Goal: Task Accomplishment & Management: Use online tool/utility

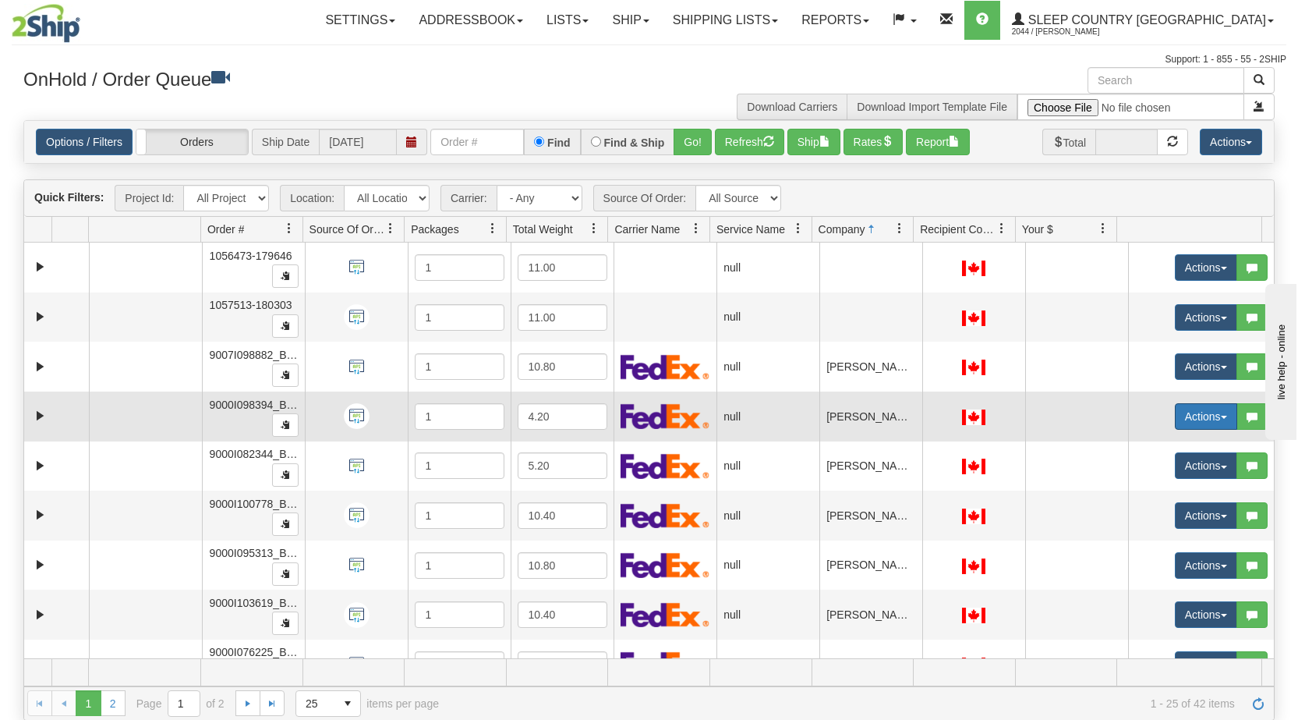
click at [1212, 413] on button "Actions" at bounding box center [1206, 416] width 62 height 27
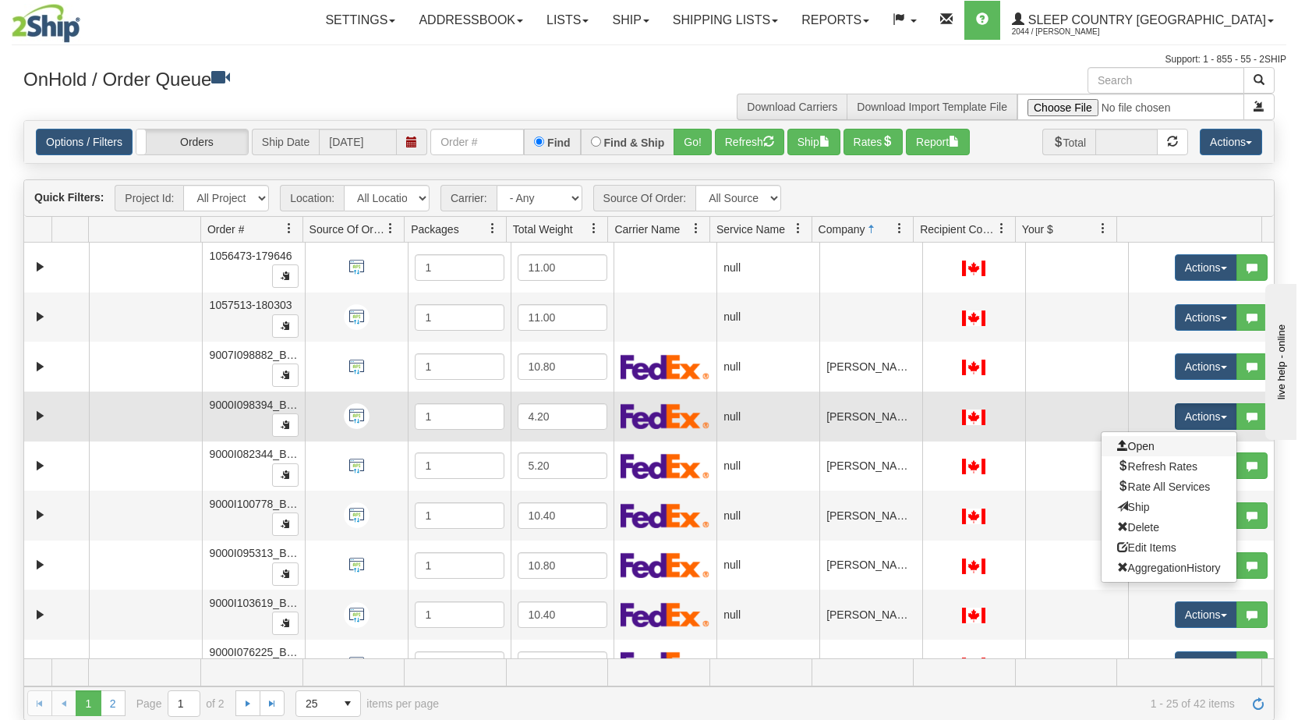
click at [1149, 445] on link "Open" at bounding box center [1169, 446] width 135 height 20
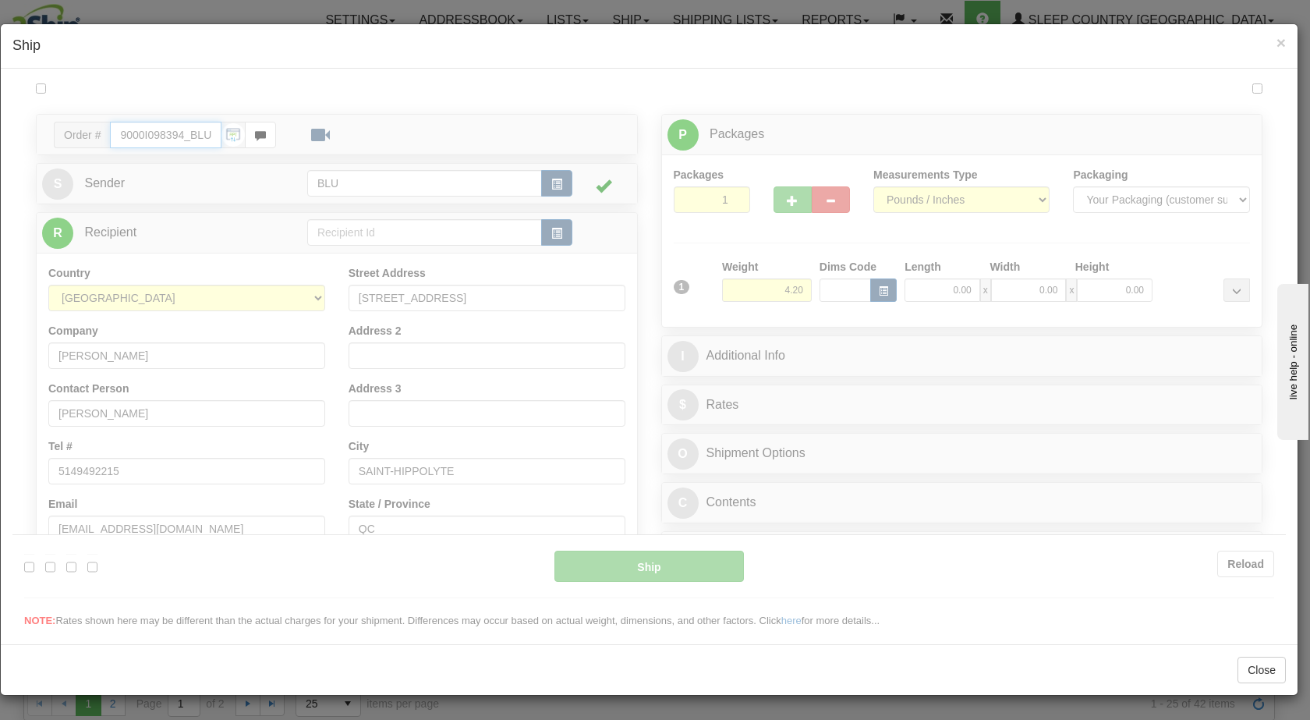
type input "14:58"
type input "16:00"
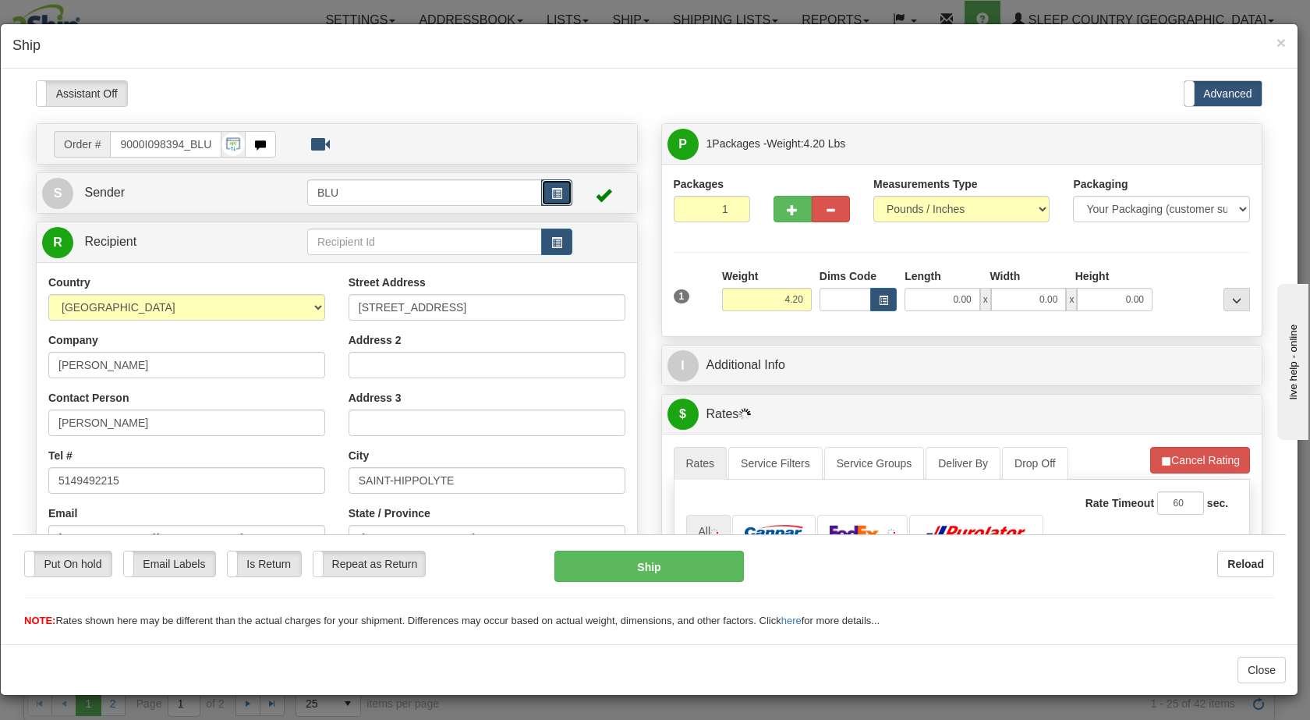
click at [558, 187] on button "button" at bounding box center [556, 192] width 31 height 27
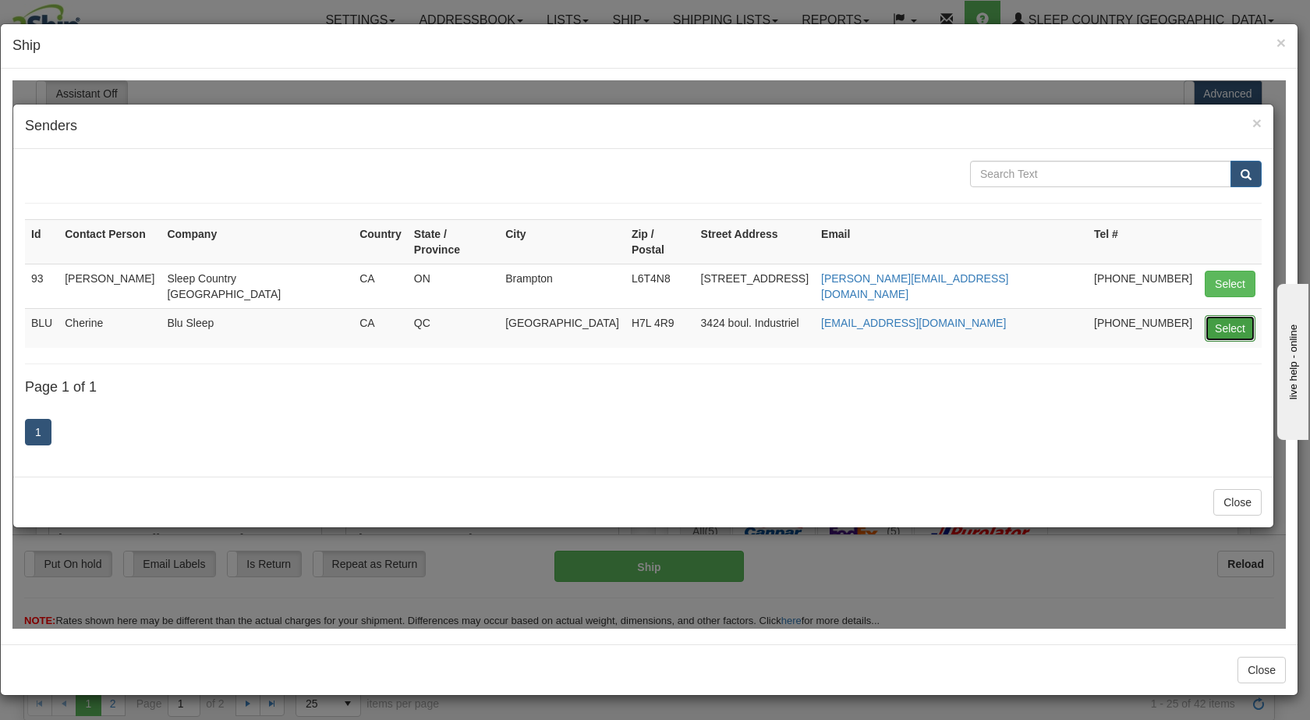
click at [1234, 314] on button "Select" at bounding box center [1230, 327] width 51 height 27
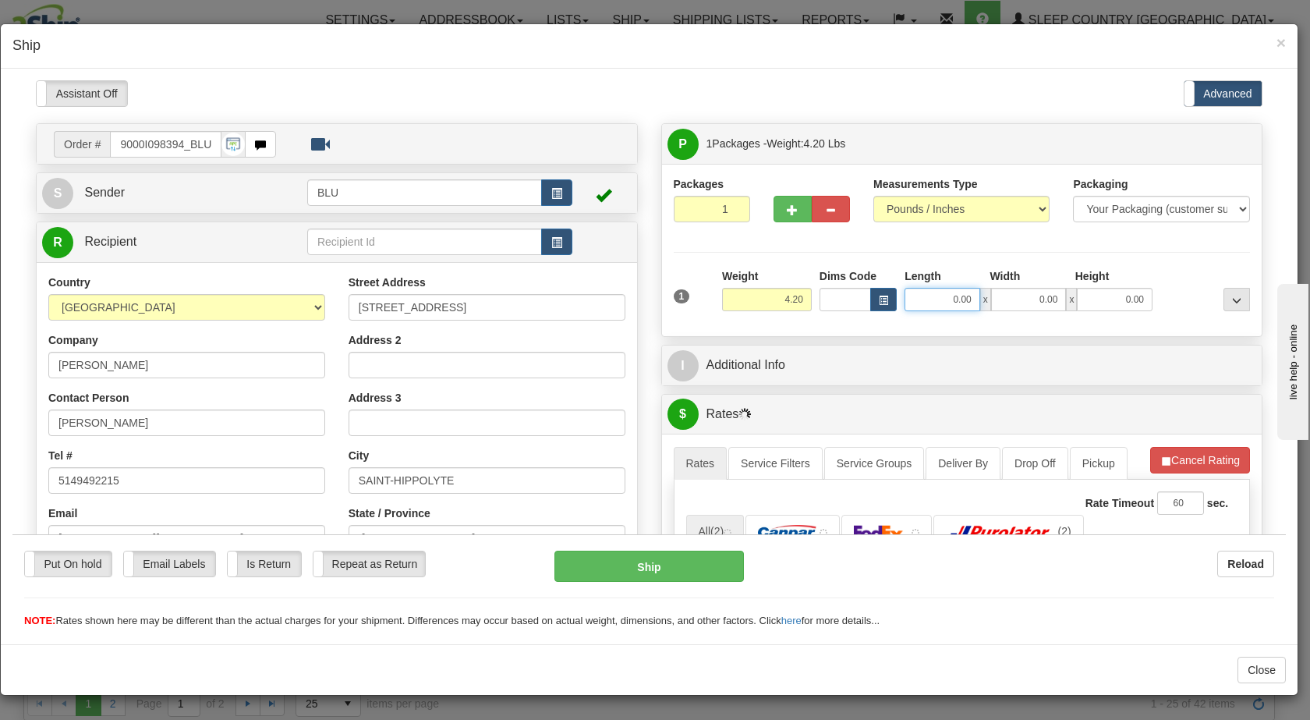
click at [937, 298] on input "0.00" at bounding box center [943, 298] width 76 height 23
type input "0.00"
click at [942, 297] on input "0.00" at bounding box center [943, 298] width 76 height 23
type input "8.00"
click at [1026, 299] on input "0.00" at bounding box center [1029, 298] width 76 height 23
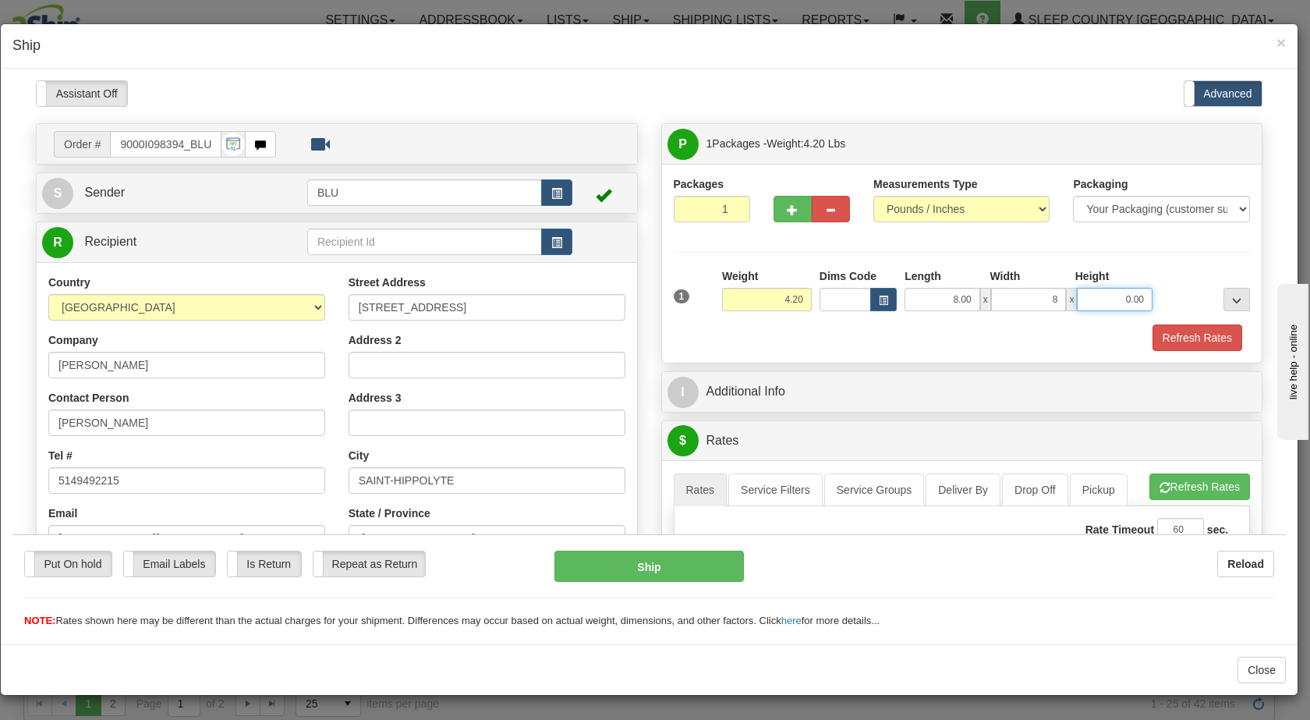
type input "8.00"
click at [1104, 295] on input "0.00" at bounding box center [1115, 298] width 76 height 23
type input "16.00"
click at [1163, 303] on div at bounding box center [1205, 288] width 97 height 43
click at [1160, 333] on button "Refresh Rates" at bounding box center [1198, 337] width 90 height 27
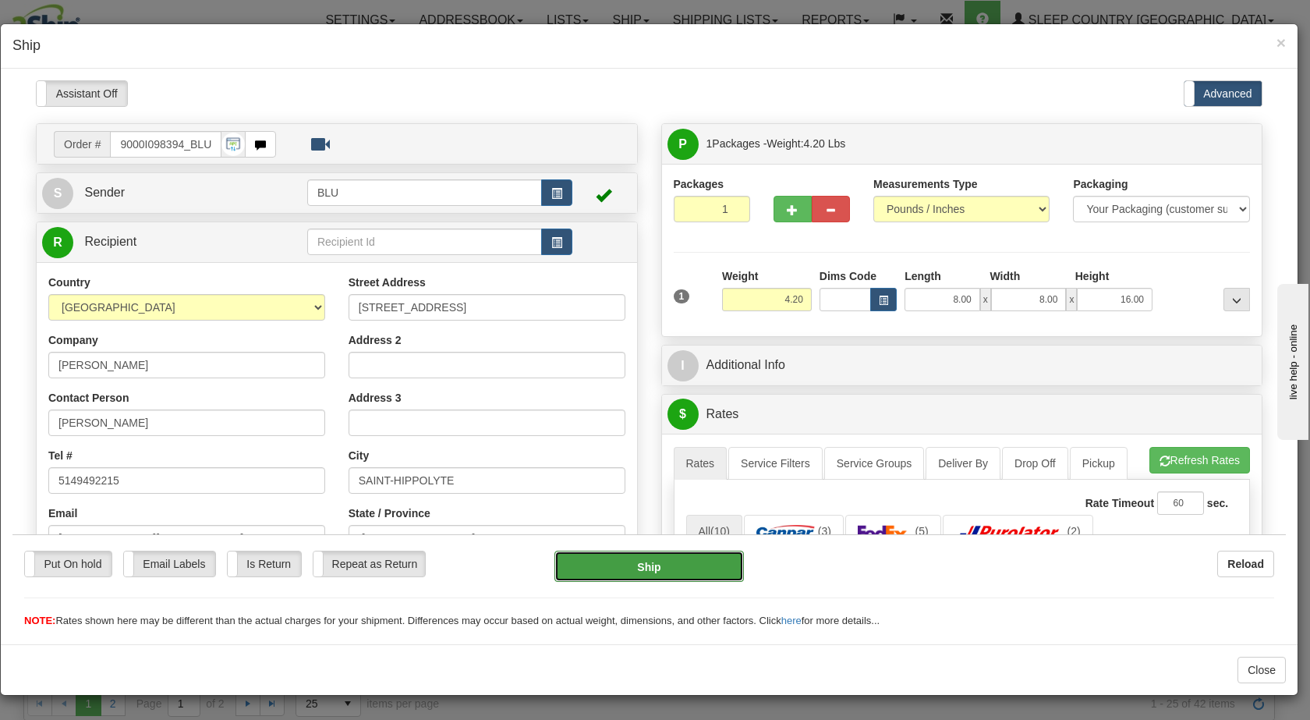
click at [645, 567] on button "Ship" at bounding box center [648, 565] width 189 height 31
type input "01"
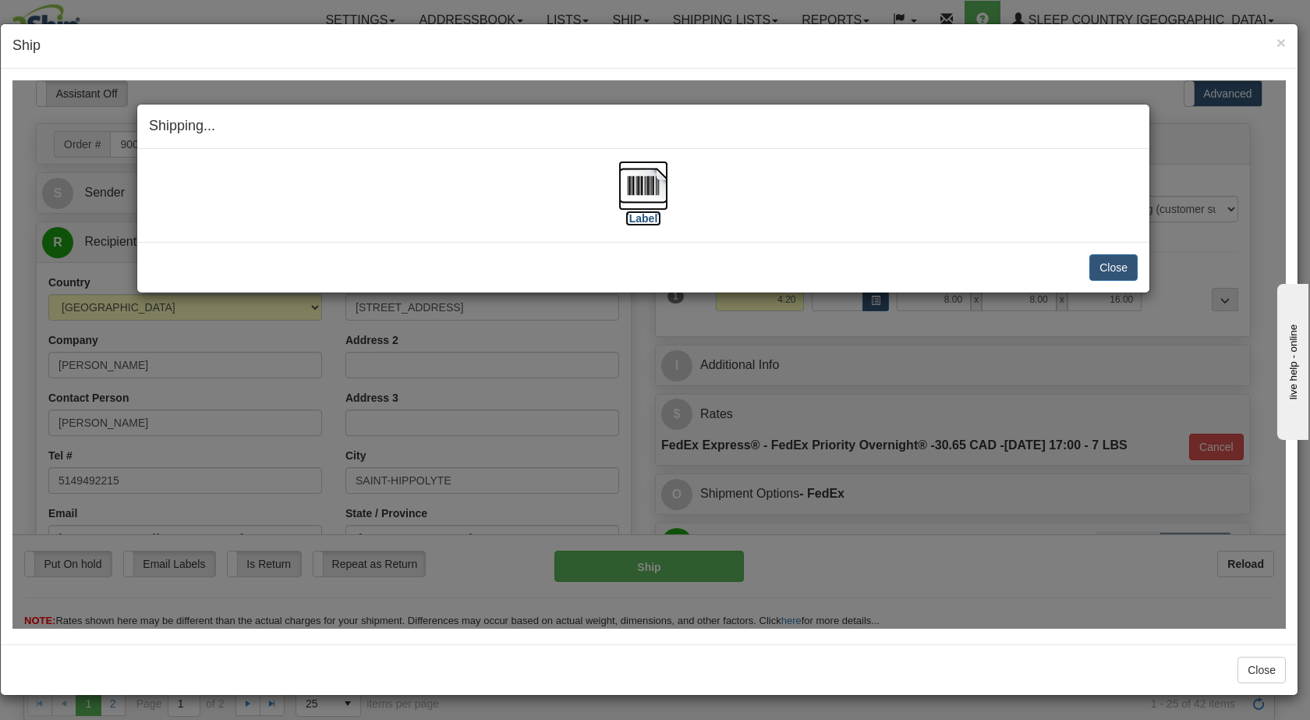
click at [650, 179] on img at bounding box center [643, 185] width 50 height 50
click at [1129, 267] on button "Close" at bounding box center [1113, 266] width 48 height 27
